Goal: Task Accomplishment & Management: Manage account settings

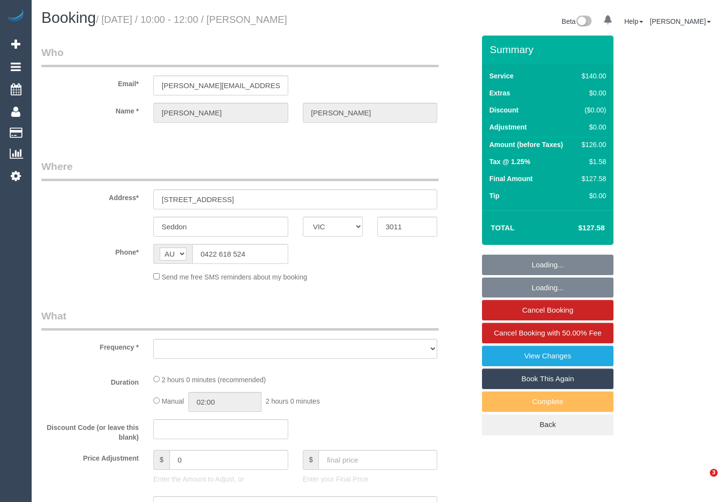
select select "VIC"
select select "object:3516"
select select "string:stripe-pm_1Oho7o2GScqysDRVo4ciWtpj"
select select "number:28"
select select "number:14"
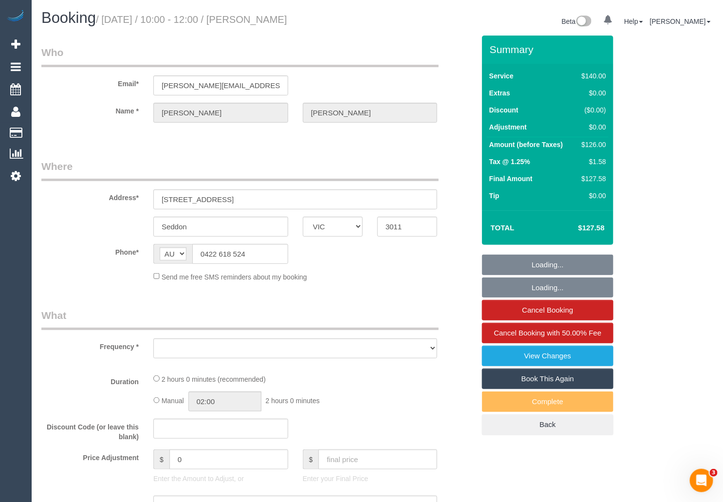
select select "number:19"
select select "number:36"
select select "number:35"
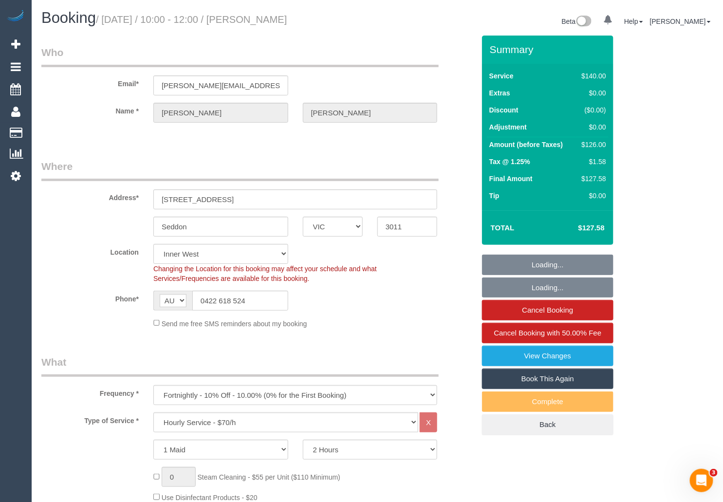
select select "object:4364"
